Goal: Information Seeking & Learning: Learn about a topic

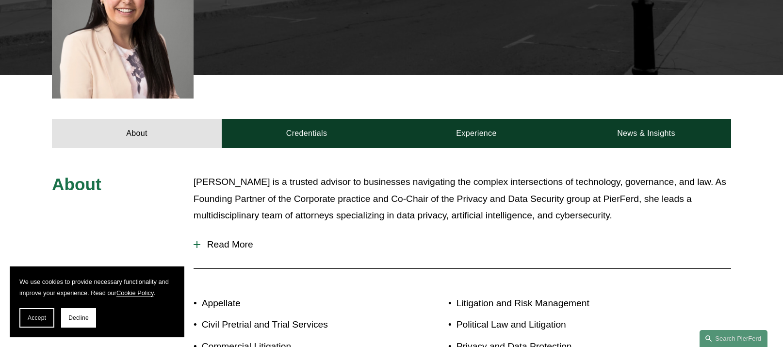
scroll to position [388, 0]
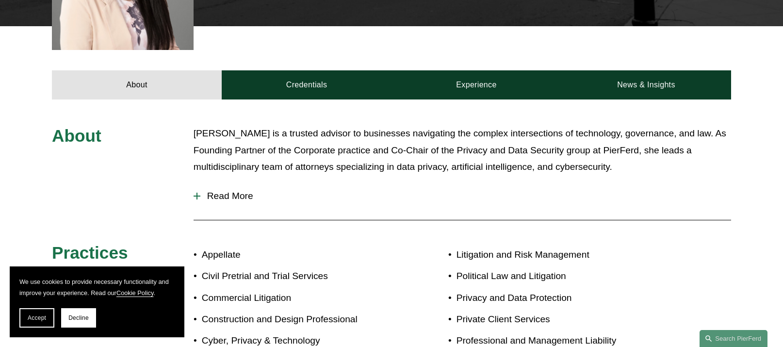
click at [242, 191] on span "Read More" at bounding box center [465, 196] width 530 height 11
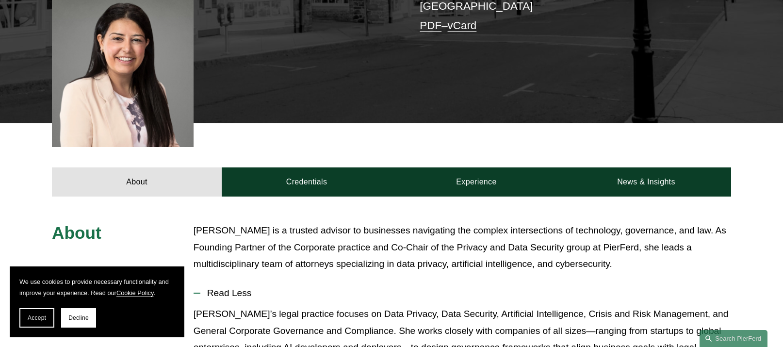
scroll to position [339, 0]
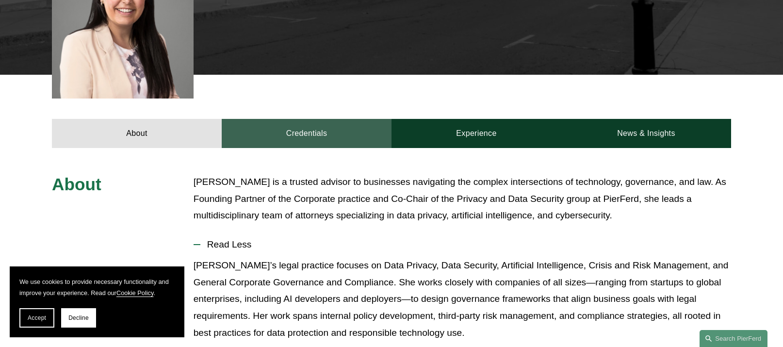
click at [296, 119] on link "Credentials" at bounding box center [307, 133] width 170 height 29
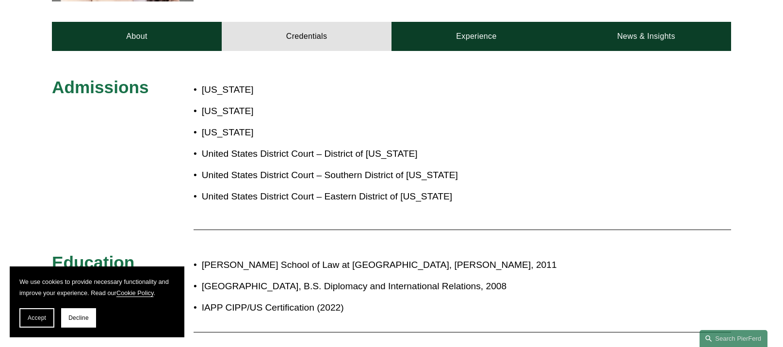
scroll to position [291, 0]
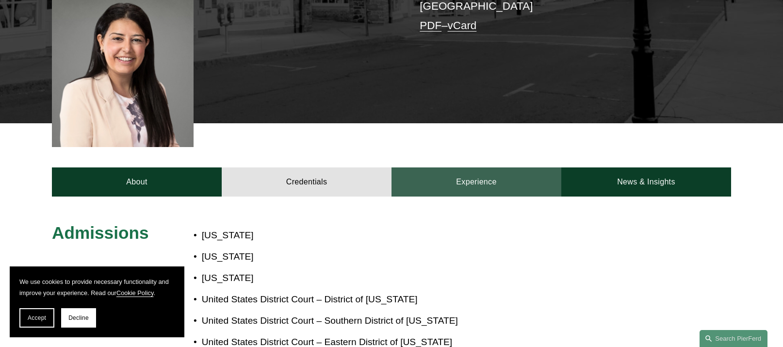
click at [462, 167] on link "Experience" at bounding box center [476, 181] width 170 height 29
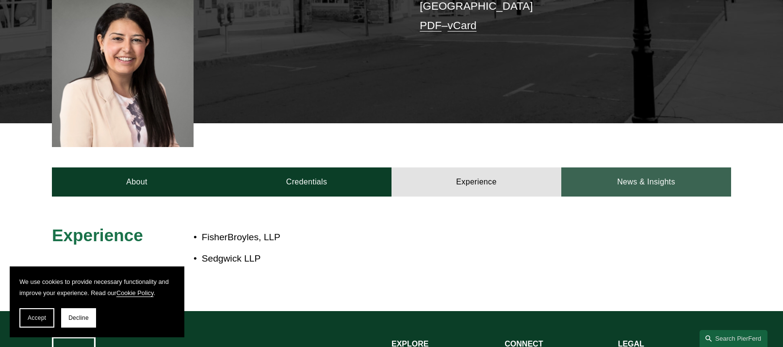
click at [637, 167] on link "News & Insights" at bounding box center [646, 181] width 170 height 29
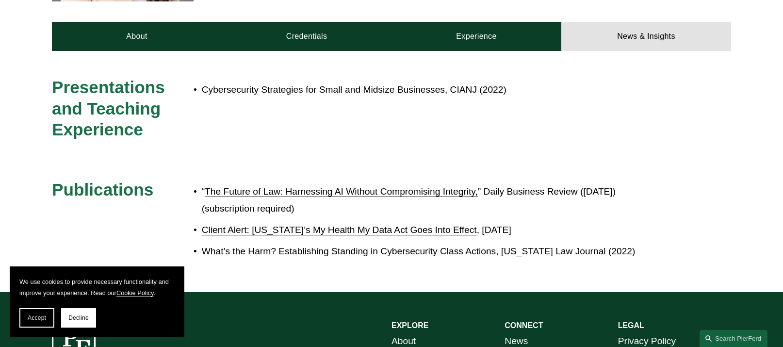
scroll to position [485, 0]
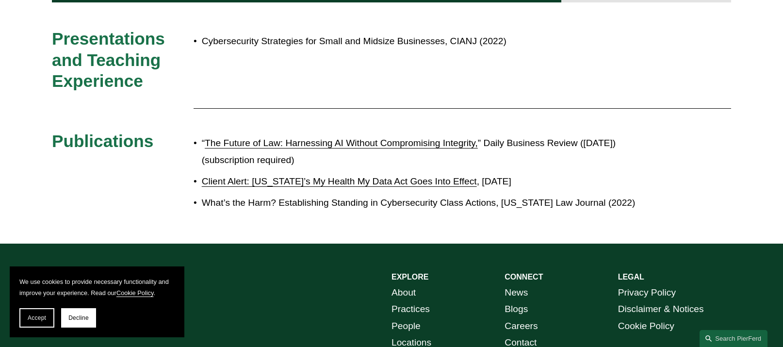
click at [403, 176] on link "Client Alert: [US_STATE]’s My Health My Data Act Goes Into Effect" at bounding box center [339, 181] width 275 height 10
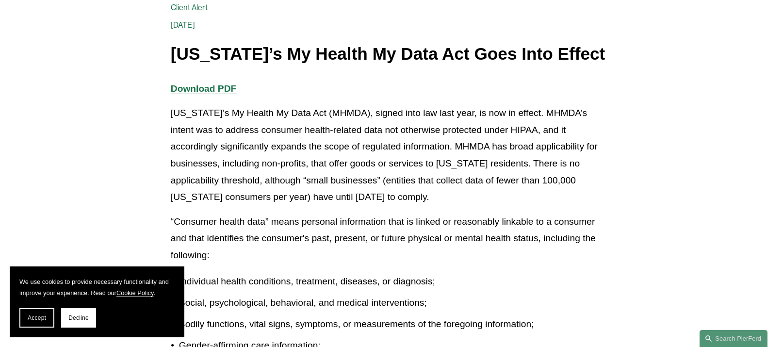
scroll to position [194, 0]
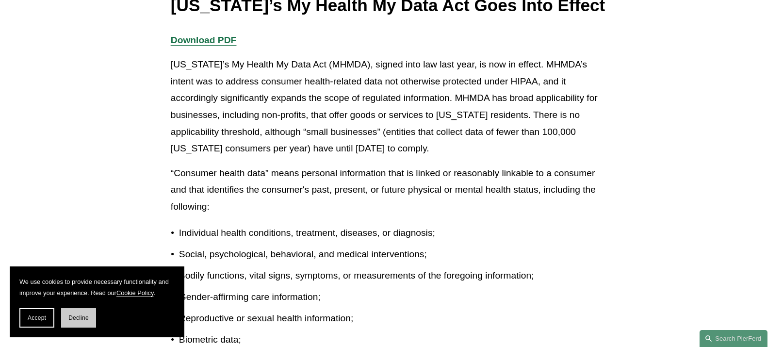
click at [89, 319] on button "Decline" at bounding box center [78, 317] width 35 height 19
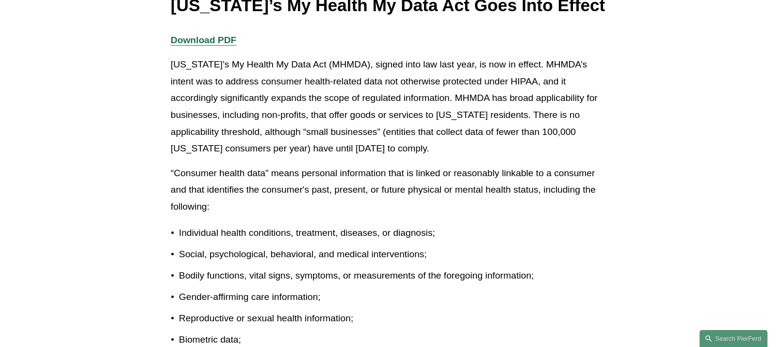
scroll to position [242, 0]
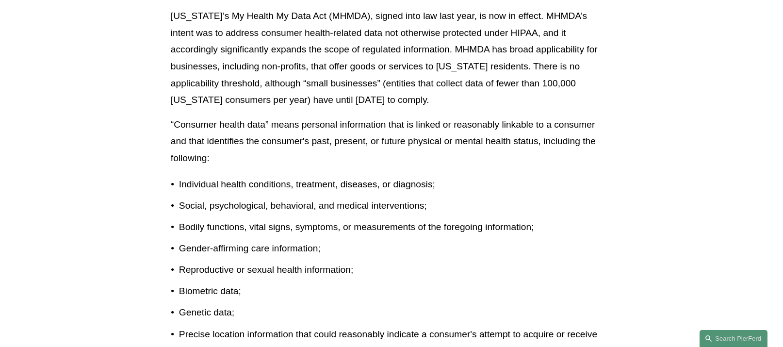
click at [453, 100] on p "[US_STATE]’s My Health My Data Act (MHMDA), signed into law last year, is now i…" at bounding box center [391, 58] width 441 height 100
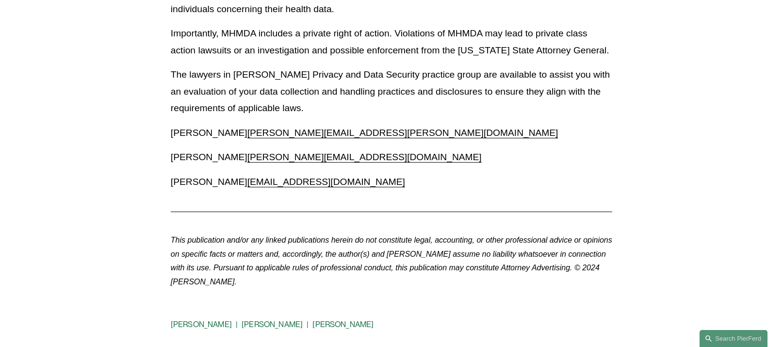
scroll to position [526, 0]
